Goal: Information Seeking & Learning: Check status

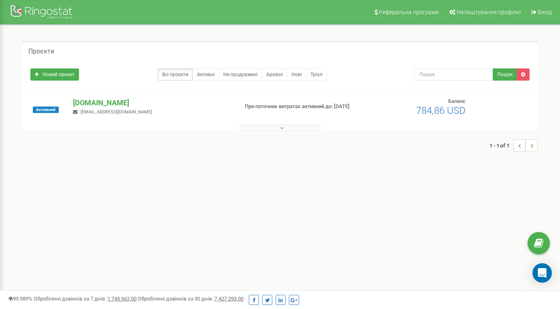
click at [87, 103] on p "[DOMAIN_NAME]" at bounding box center [152, 103] width 159 height 11
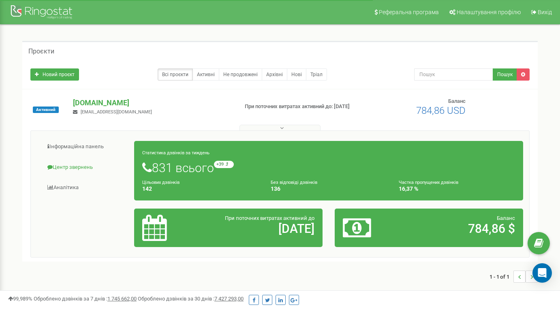
click at [71, 166] on link "Центр звернень" at bounding box center [86, 168] width 98 height 20
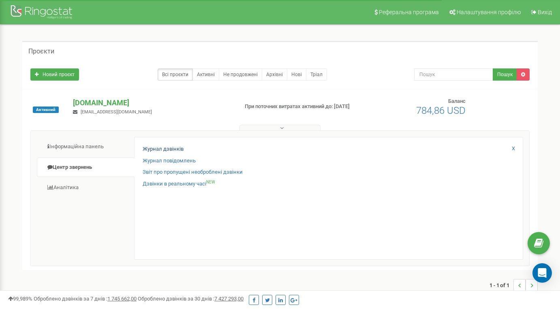
click at [167, 148] on link "Журнал дзвінків" at bounding box center [163, 150] width 41 height 8
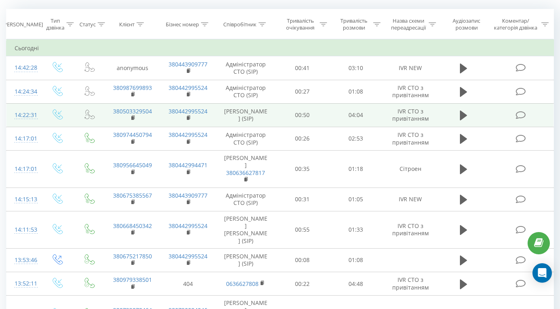
scroll to position [66, 0]
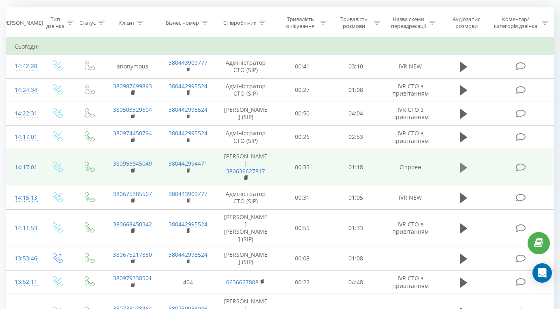
click at [465, 171] on icon at bounding box center [463, 168] width 7 height 10
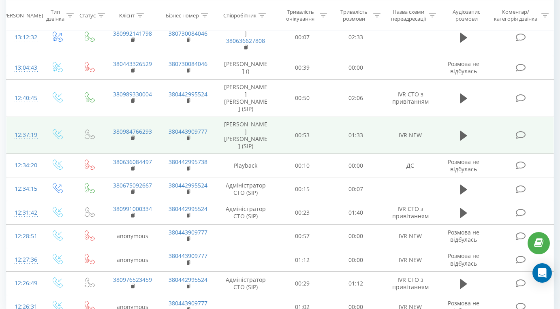
scroll to position [500, 0]
